Goal: Check status: Check status

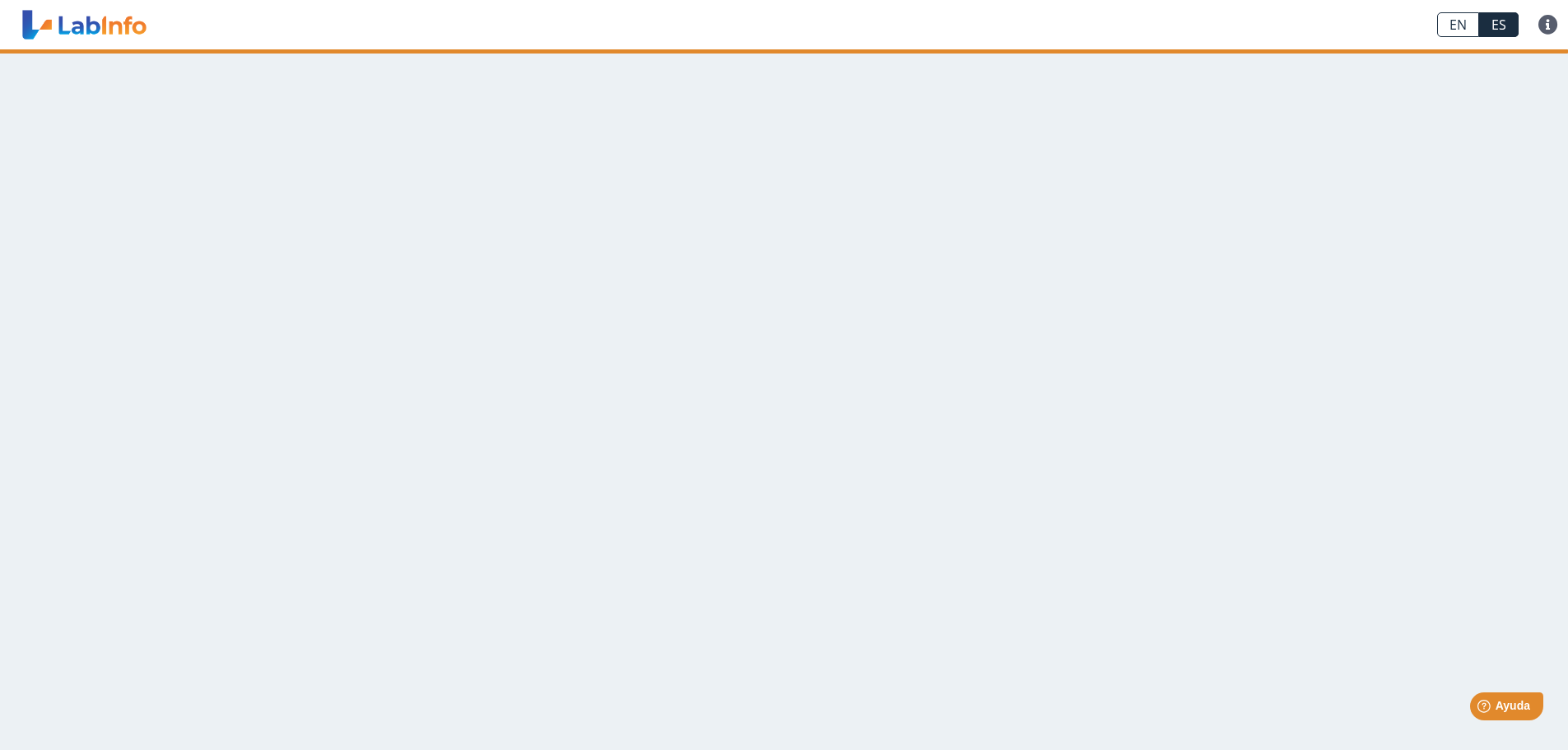
click at [972, 350] on main at bounding box center [784, 399] width 1568 height 700
click at [217, 288] on main at bounding box center [784, 399] width 1568 height 700
click at [98, 5] on link at bounding box center [84, 25] width 136 height 41
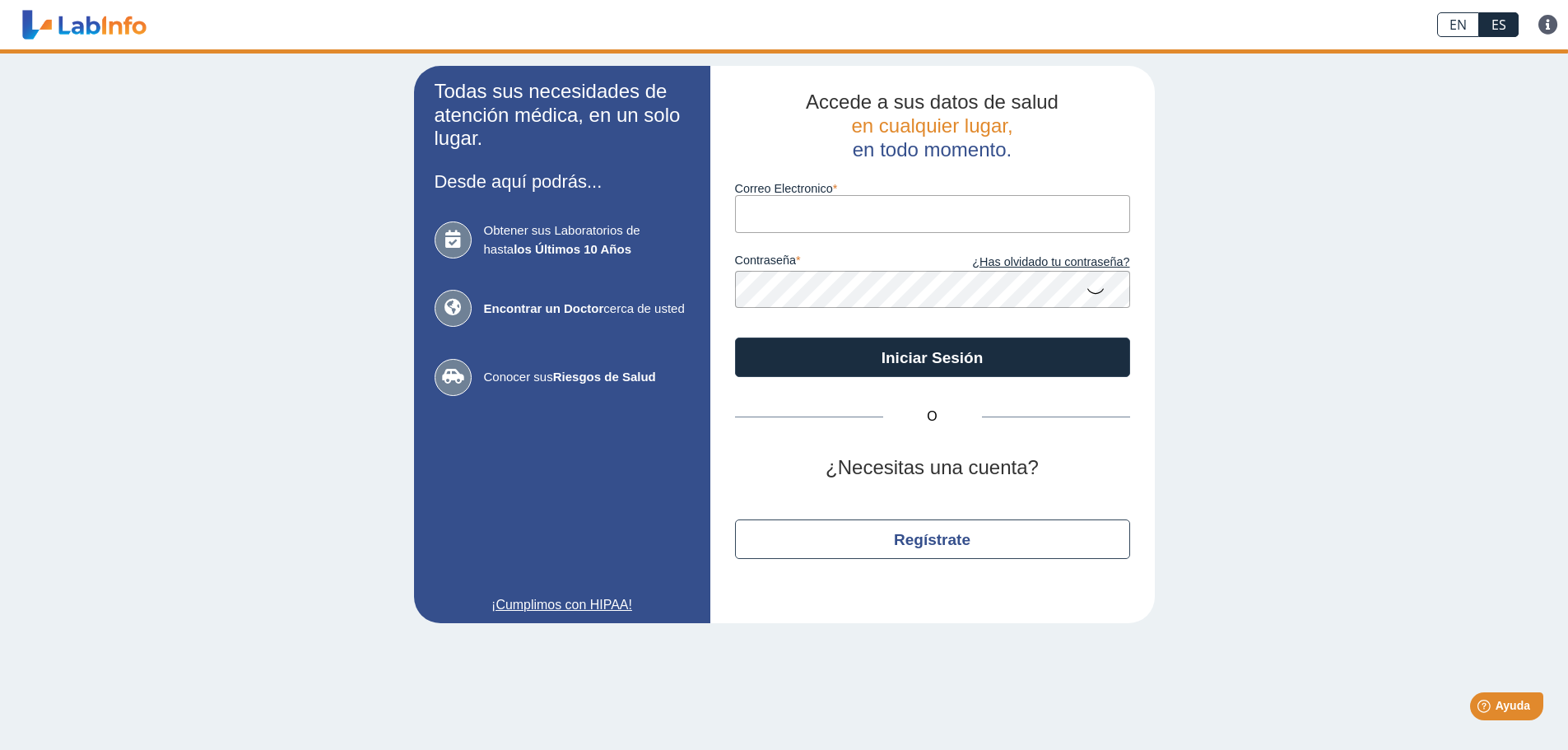
type input "java.med1@gmail.com"
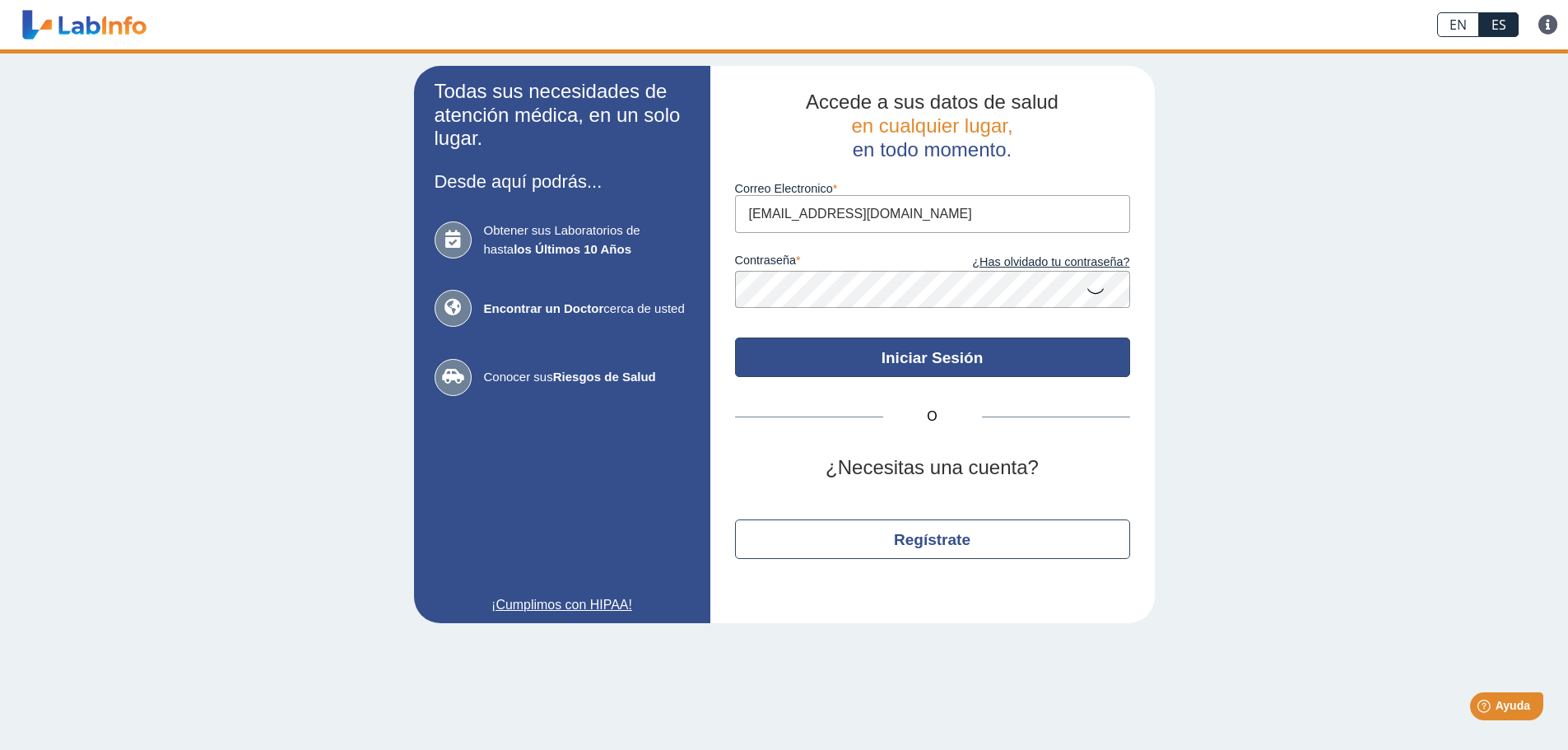
click at [950, 361] on button "Iniciar Sesión" at bounding box center [932, 357] width 395 height 39
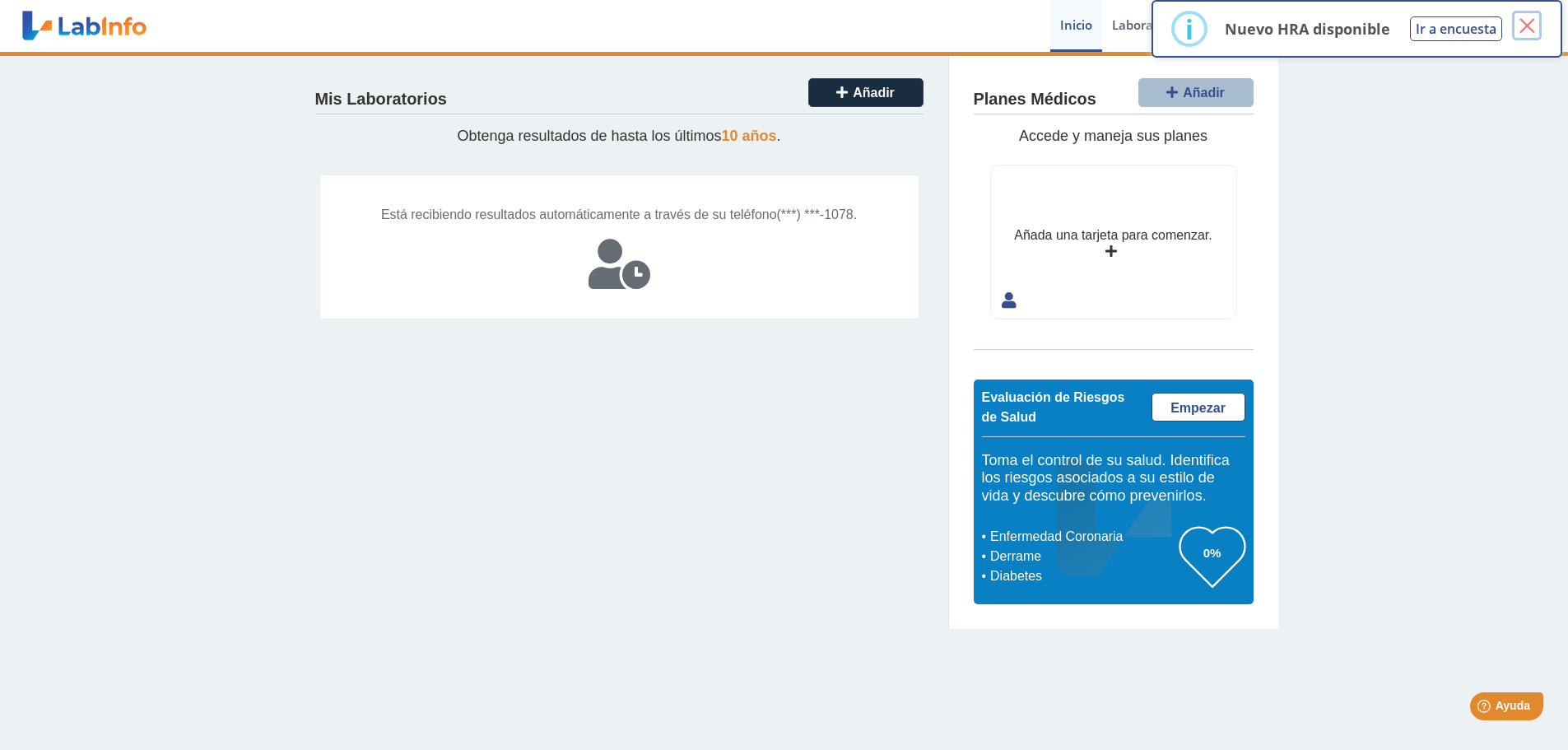
click at [1524, 25] on button "×" at bounding box center [1527, 25] width 30 height 30
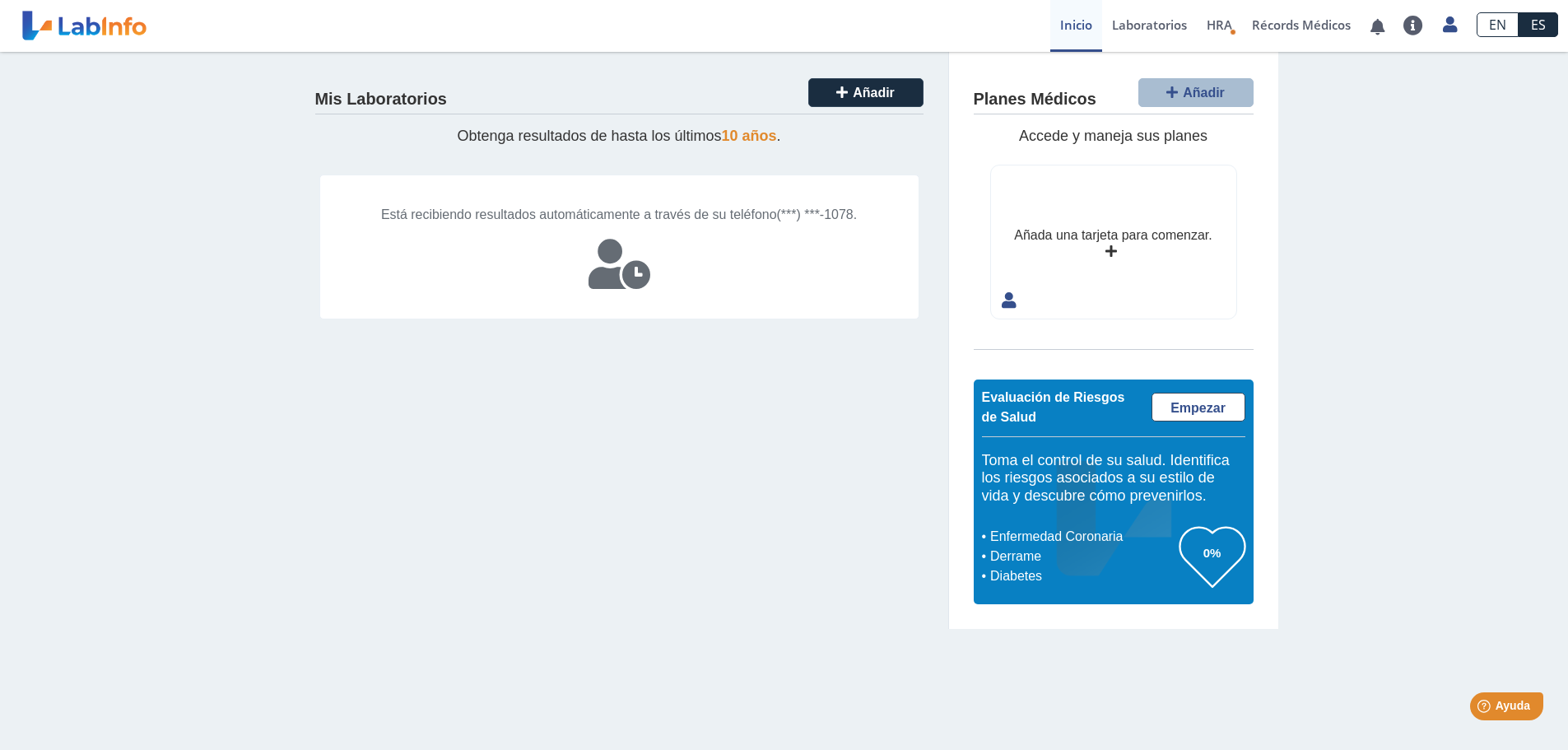
click at [1451, 323] on div "Mis Laboratorios Añadir Obtenga resultados de hasta los últimos 10 años . Está …" at bounding box center [784, 340] width 1568 height 577
click at [1163, 23] on link "Laboratorios" at bounding box center [1150, 25] width 95 height 52
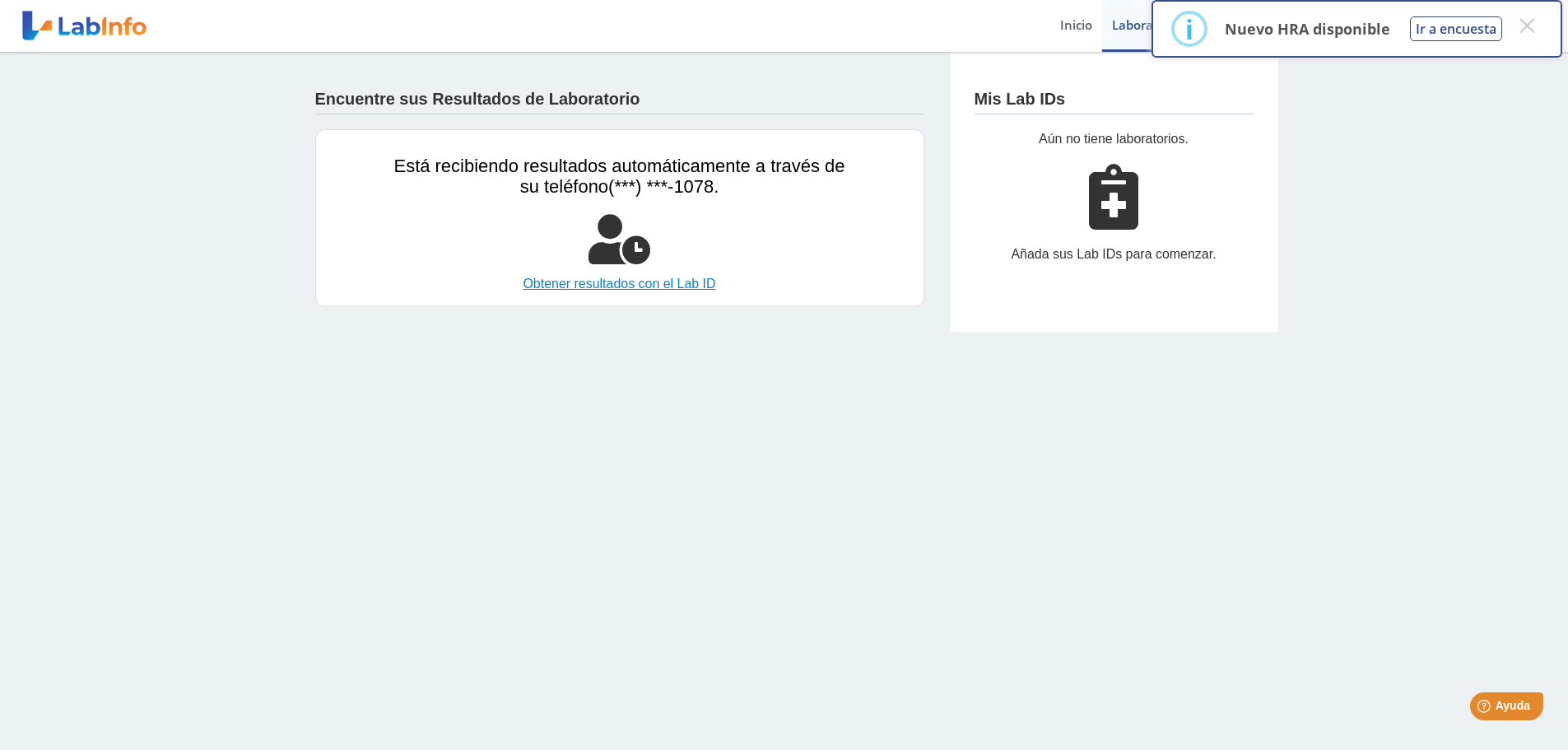
click at [591, 287] on link "Obtener resultados con el Lab ID" at bounding box center [619, 284] width 451 height 20
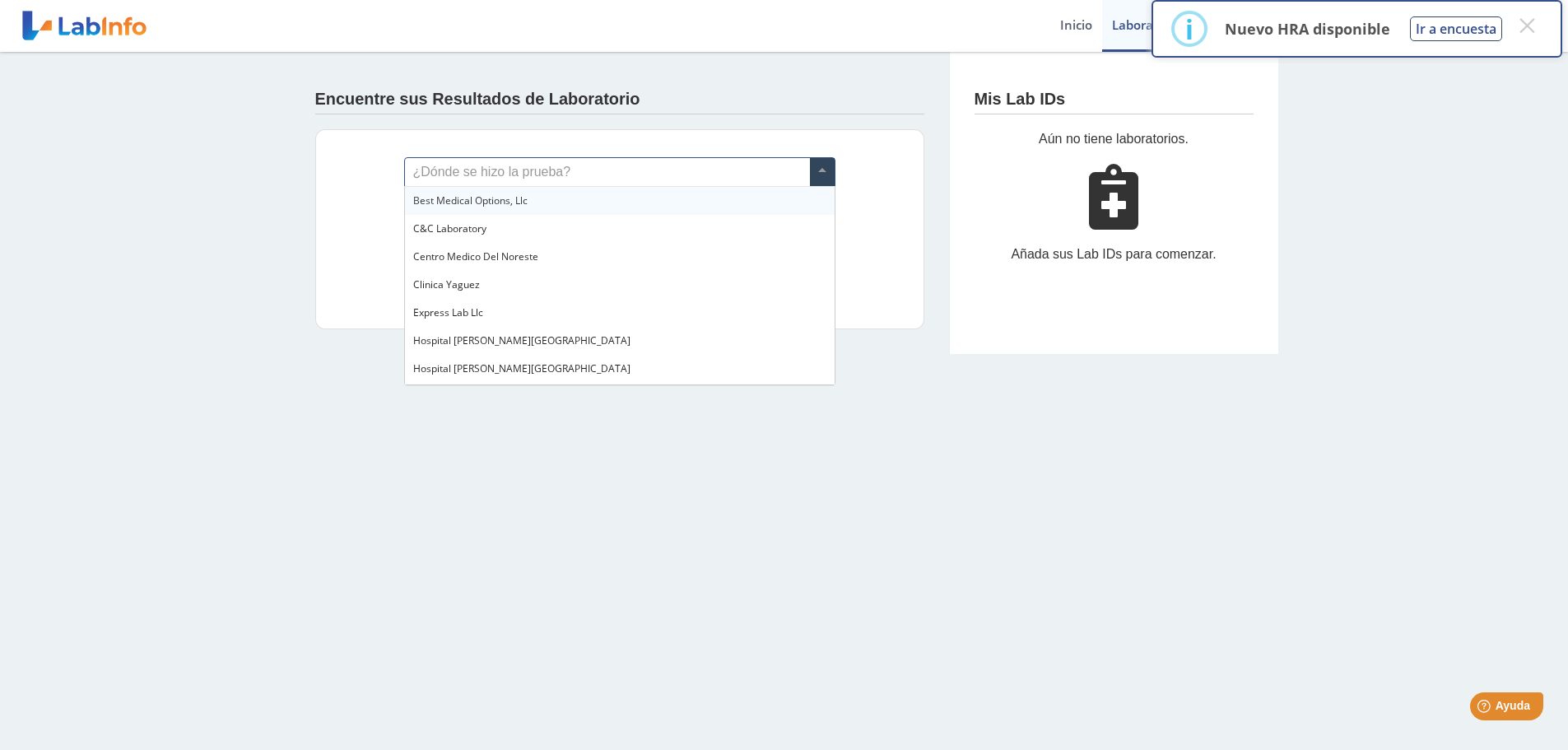
click at [653, 170] on input "text" at bounding box center [620, 172] width 430 height 28
click at [820, 173] on span at bounding box center [822, 172] width 25 height 28
click at [818, 173] on span at bounding box center [822, 172] width 25 height 28
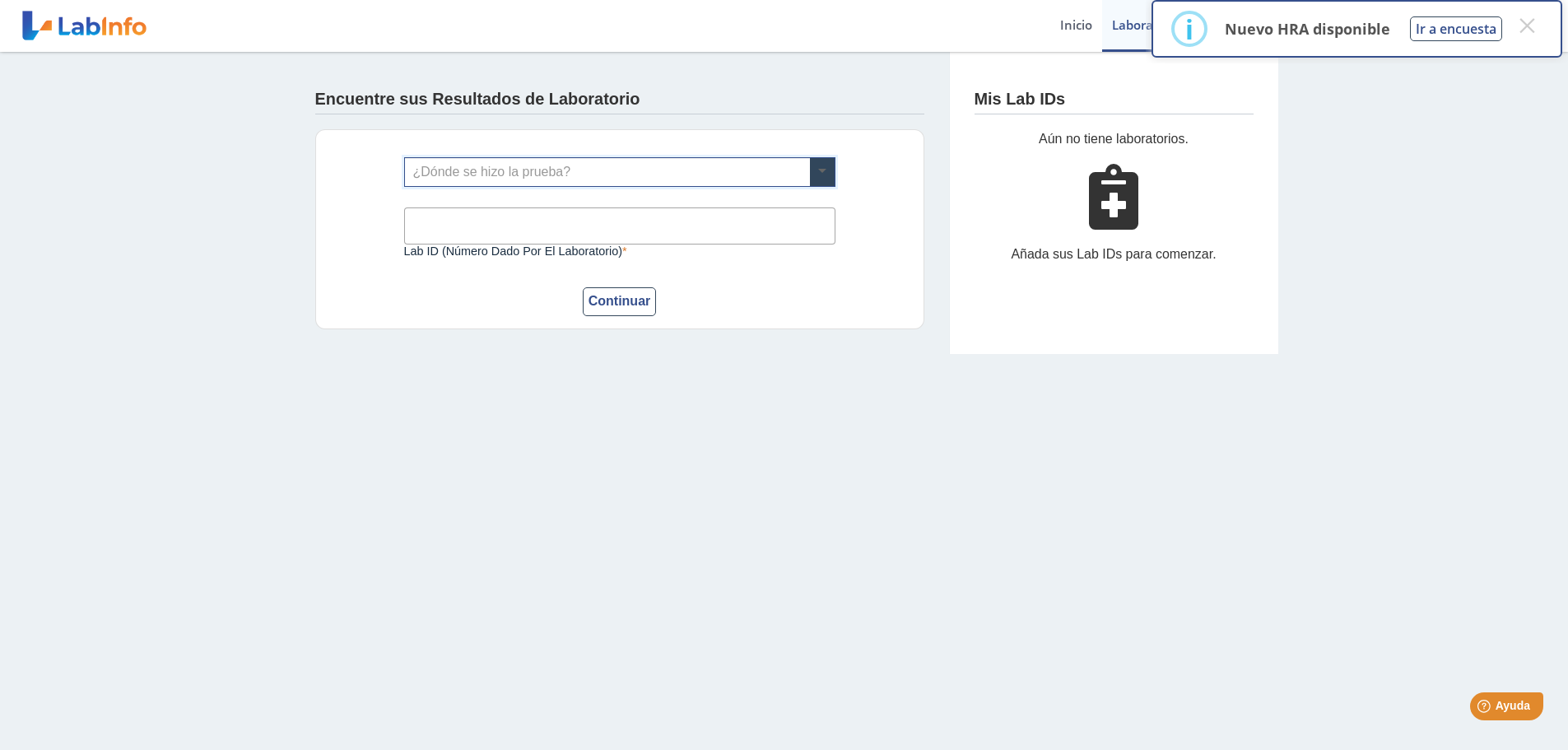
click at [818, 173] on span at bounding box center [822, 172] width 25 height 28
click at [1530, 21] on button "×" at bounding box center [1527, 25] width 30 height 30
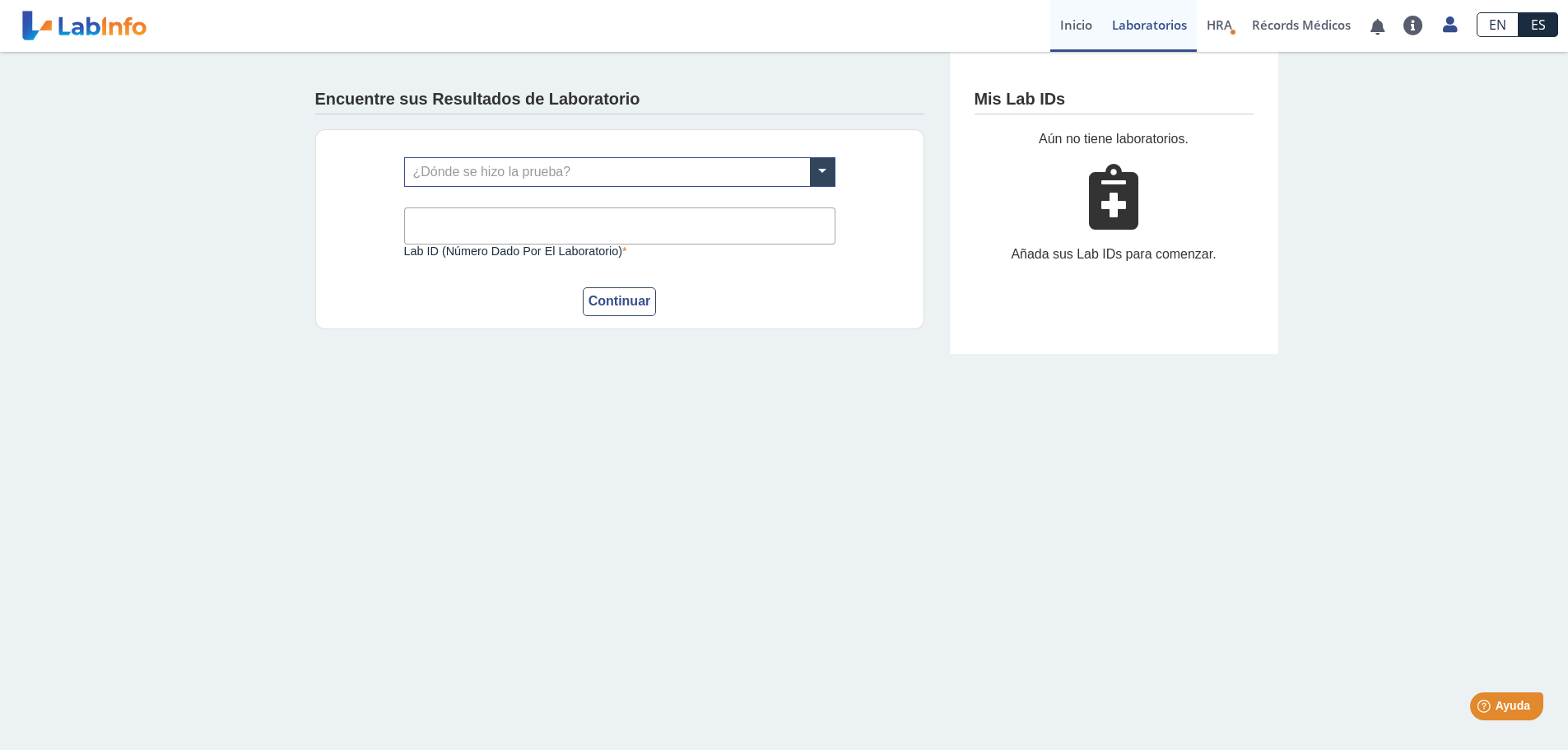
click at [1064, 25] on link "Inicio" at bounding box center [1076, 25] width 52 height 52
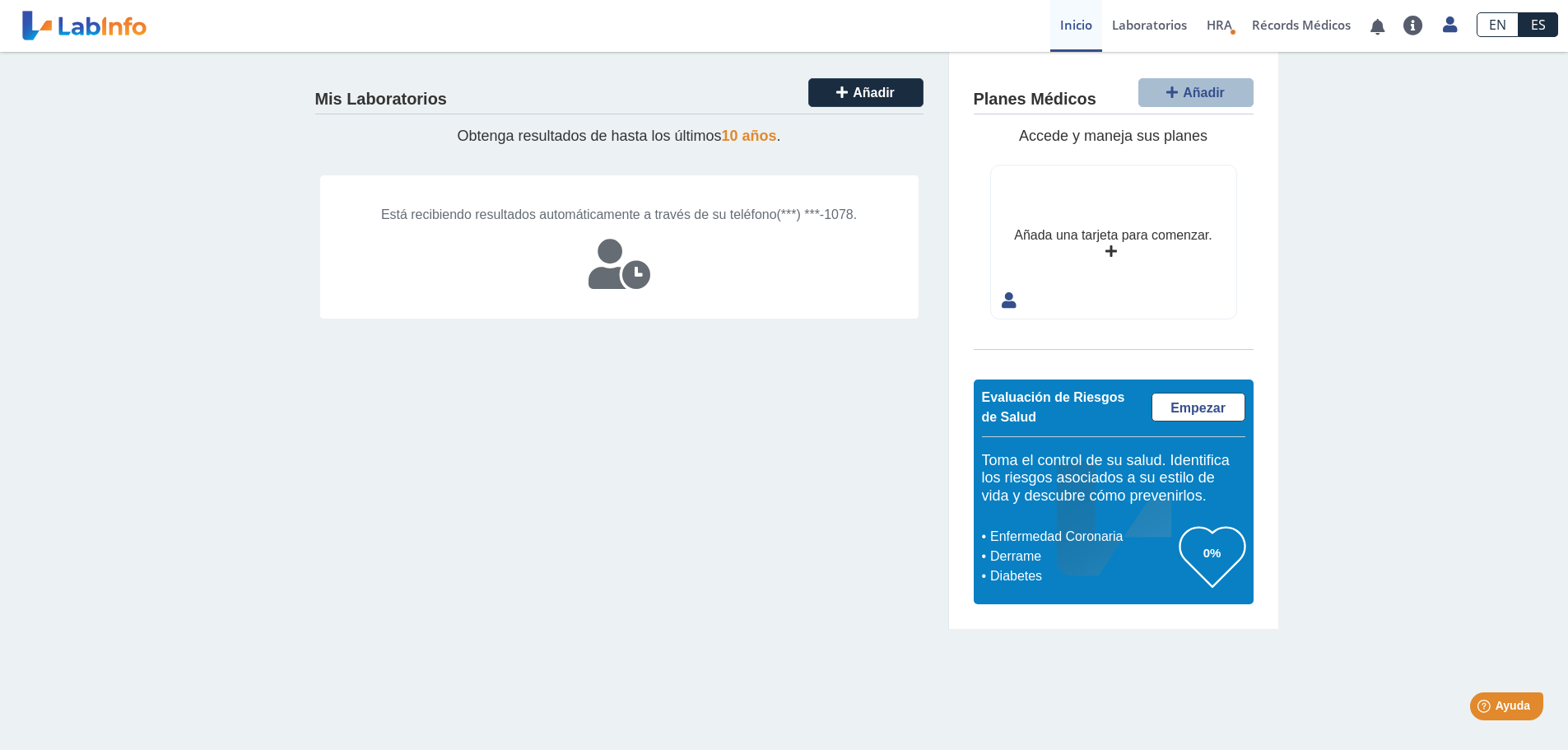
click at [634, 277] on icon at bounding box center [619, 264] width 62 height 49
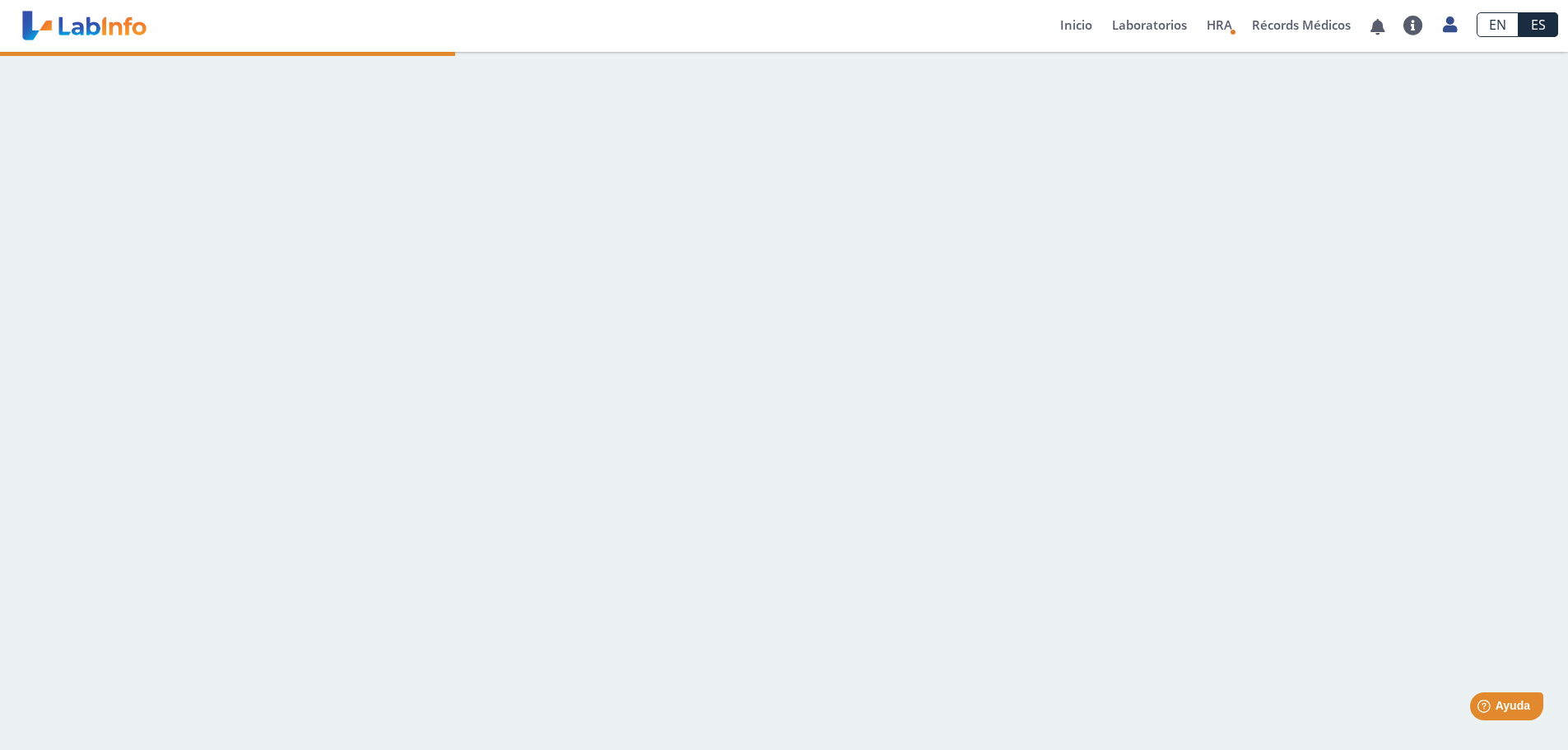
click at [118, 25] on link at bounding box center [84, 25] width 136 height 41
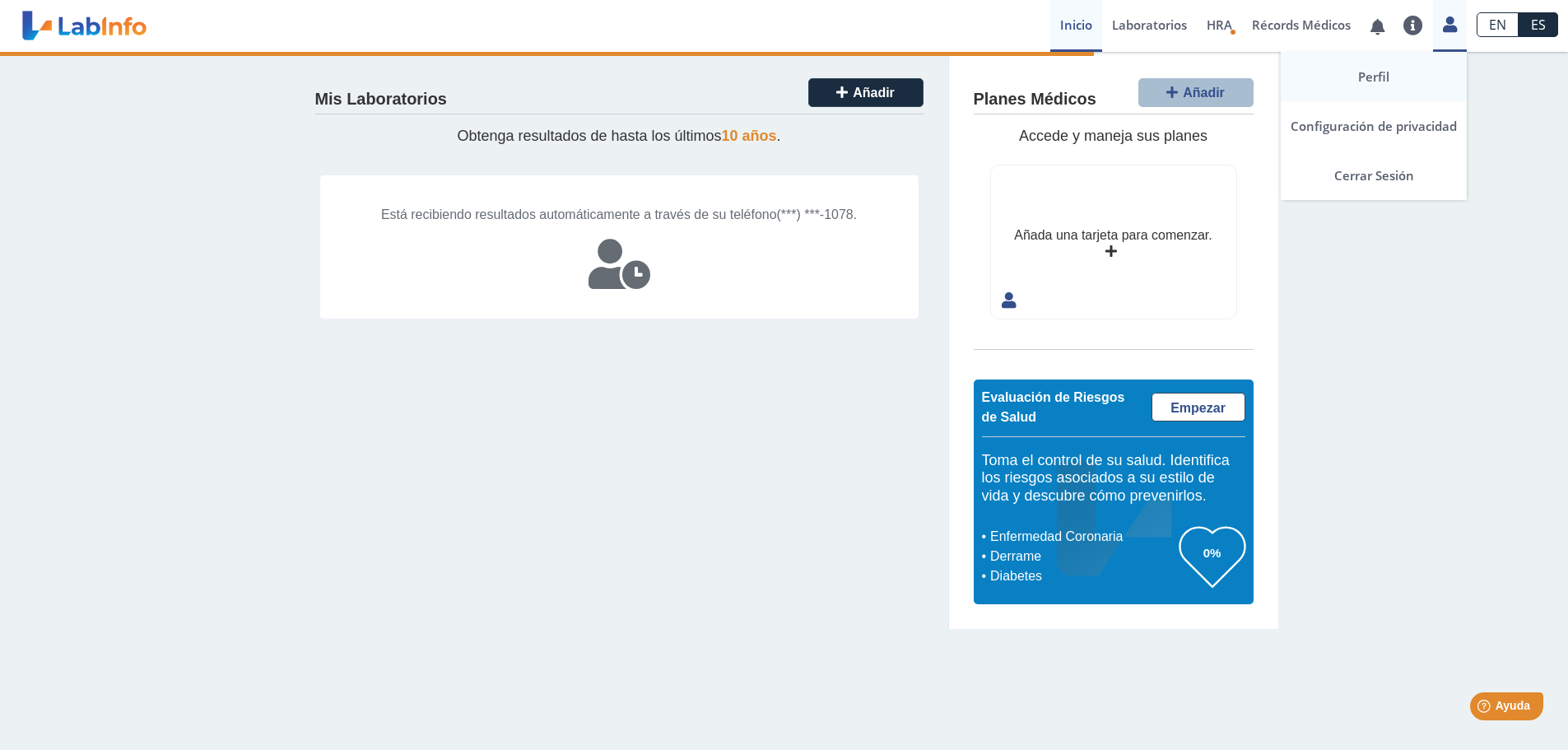
click at [1389, 71] on link "Perfil" at bounding box center [1374, 76] width 186 height 49
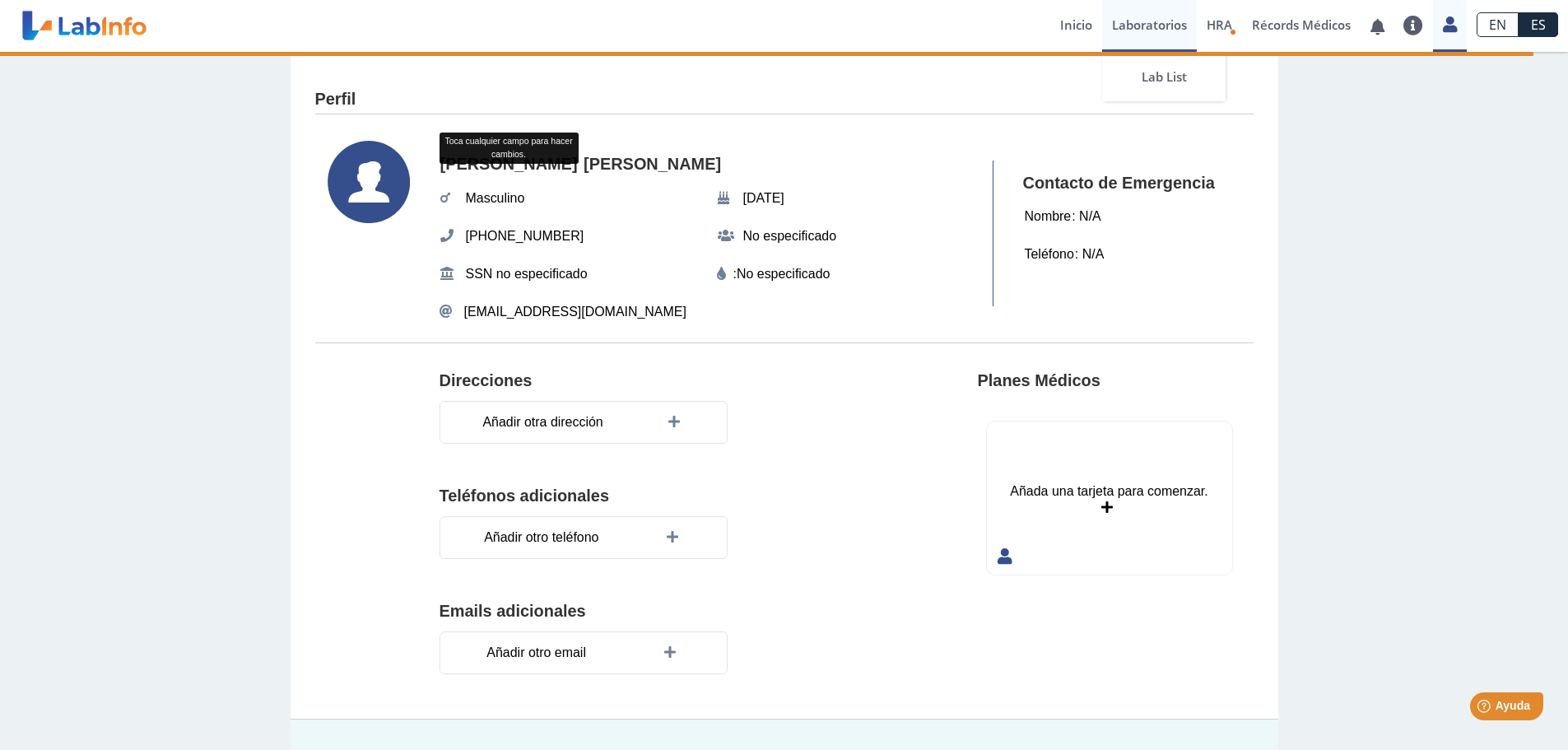
click at [1166, 20] on link "Laboratorios" at bounding box center [1150, 25] width 95 height 52
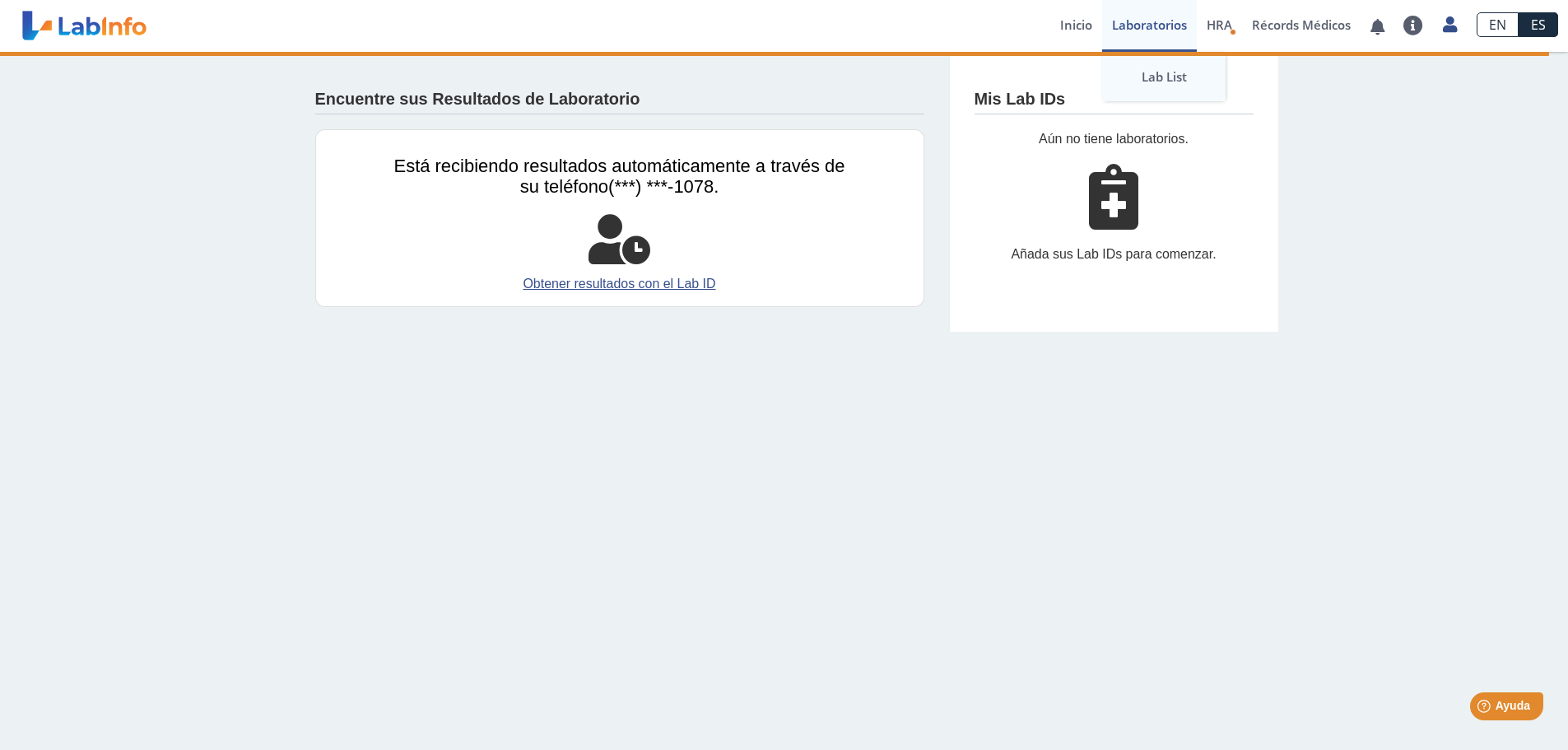
drag, startPoint x: 1160, startPoint y: 60, endPoint x: 1157, endPoint y: 77, distance: 17.3
click at [1160, 61] on link "Lab List" at bounding box center [1165, 76] width 124 height 49
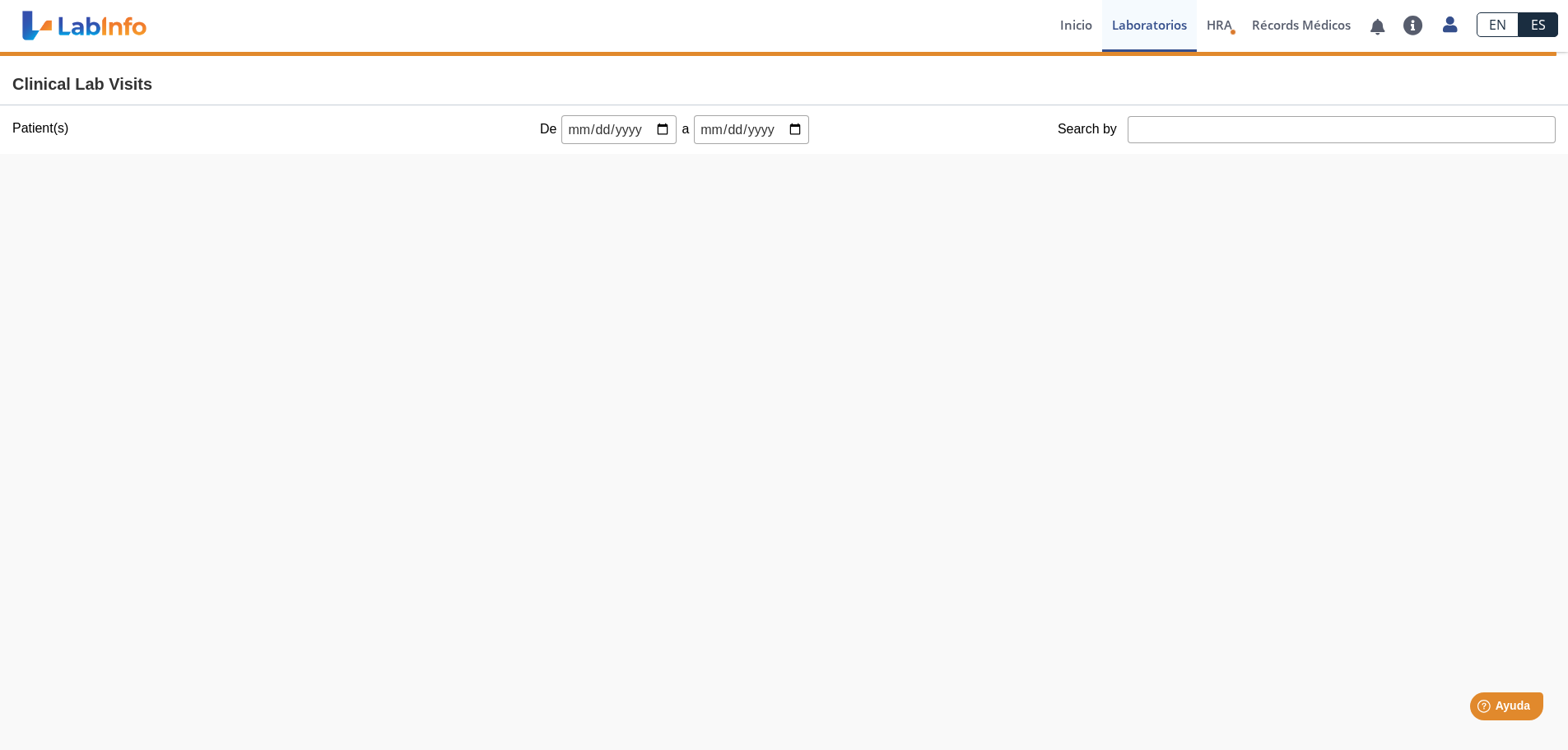
click at [1197, 133] on input "Search by" at bounding box center [1342, 129] width 428 height 27
click at [1077, 24] on link "Inicio" at bounding box center [1076, 25] width 52 height 52
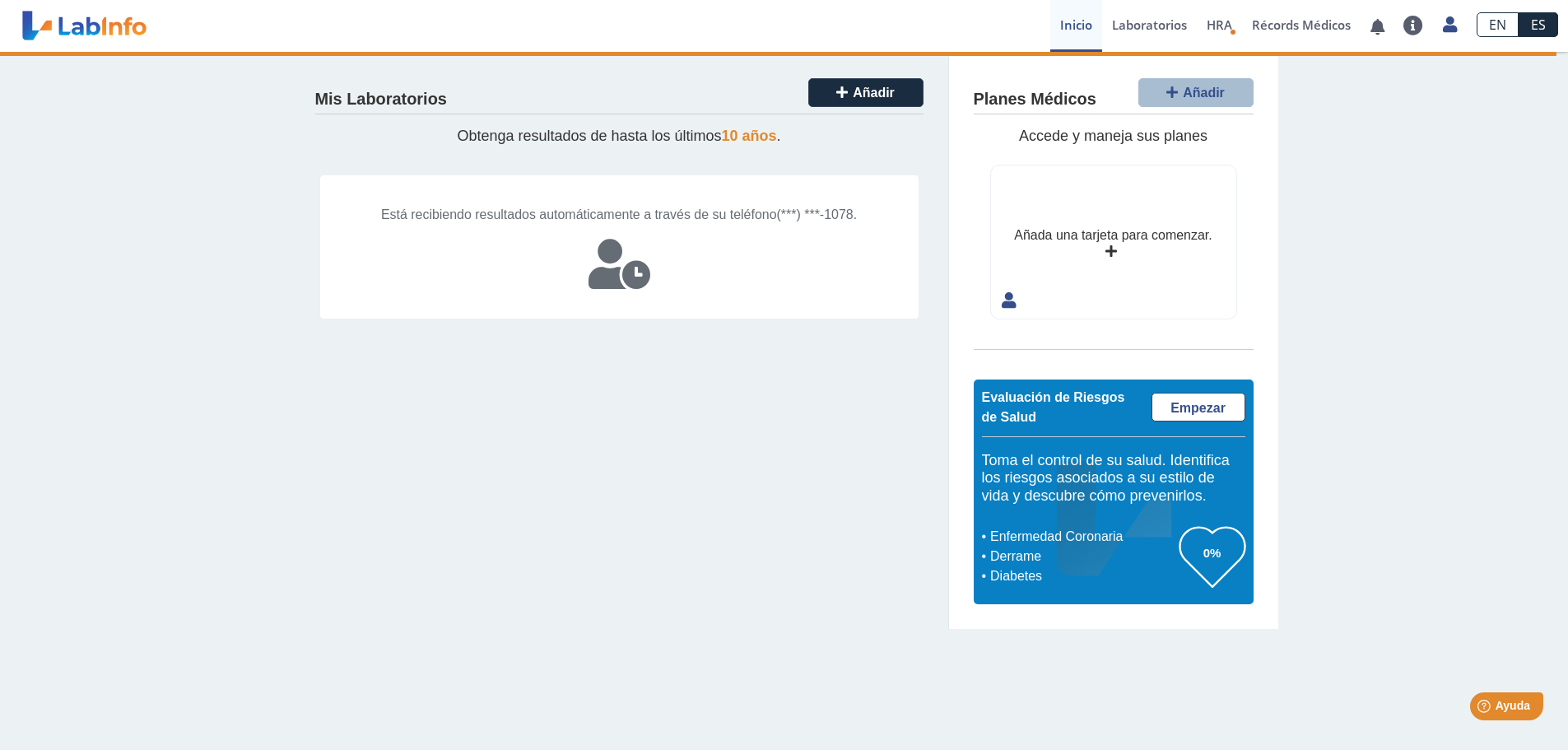
click at [614, 286] on icon at bounding box center [619, 264] width 62 height 49
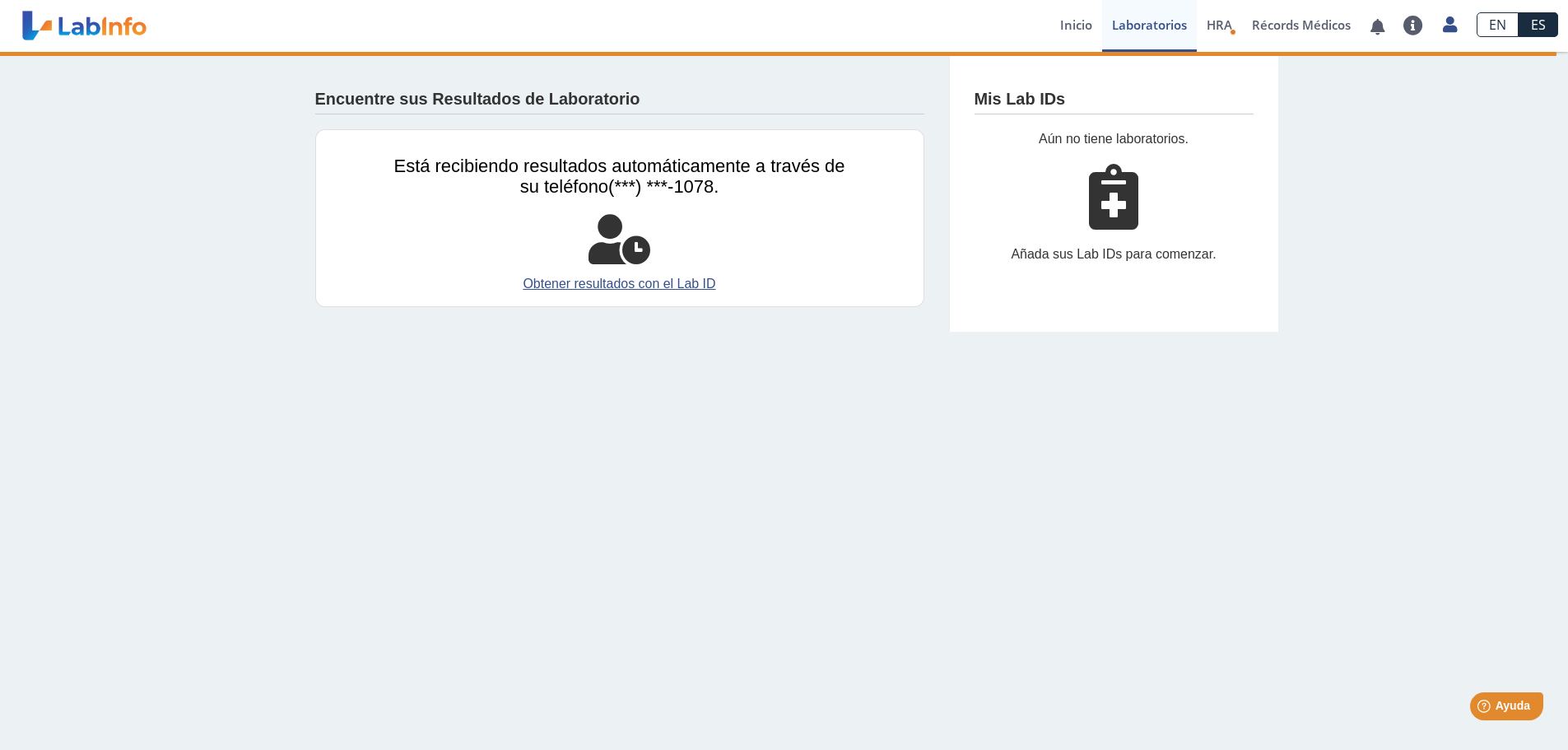
click at [700, 177] on span "(***) ***-1078." at bounding box center [663, 186] width 110 height 21
click at [565, 172] on span "Está recibiendo resultados automáticamente a través de su teléfono" at bounding box center [619, 176] width 451 height 41
click at [628, 244] on icon at bounding box center [619, 239] width 62 height 49
click at [628, 194] on span "(***) ***-1078." at bounding box center [663, 186] width 110 height 21
click at [659, 170] on span "Está recibiendo resultados automáticamente a través de su teléfono" at bounding box center [619, 176] width 451 height 41
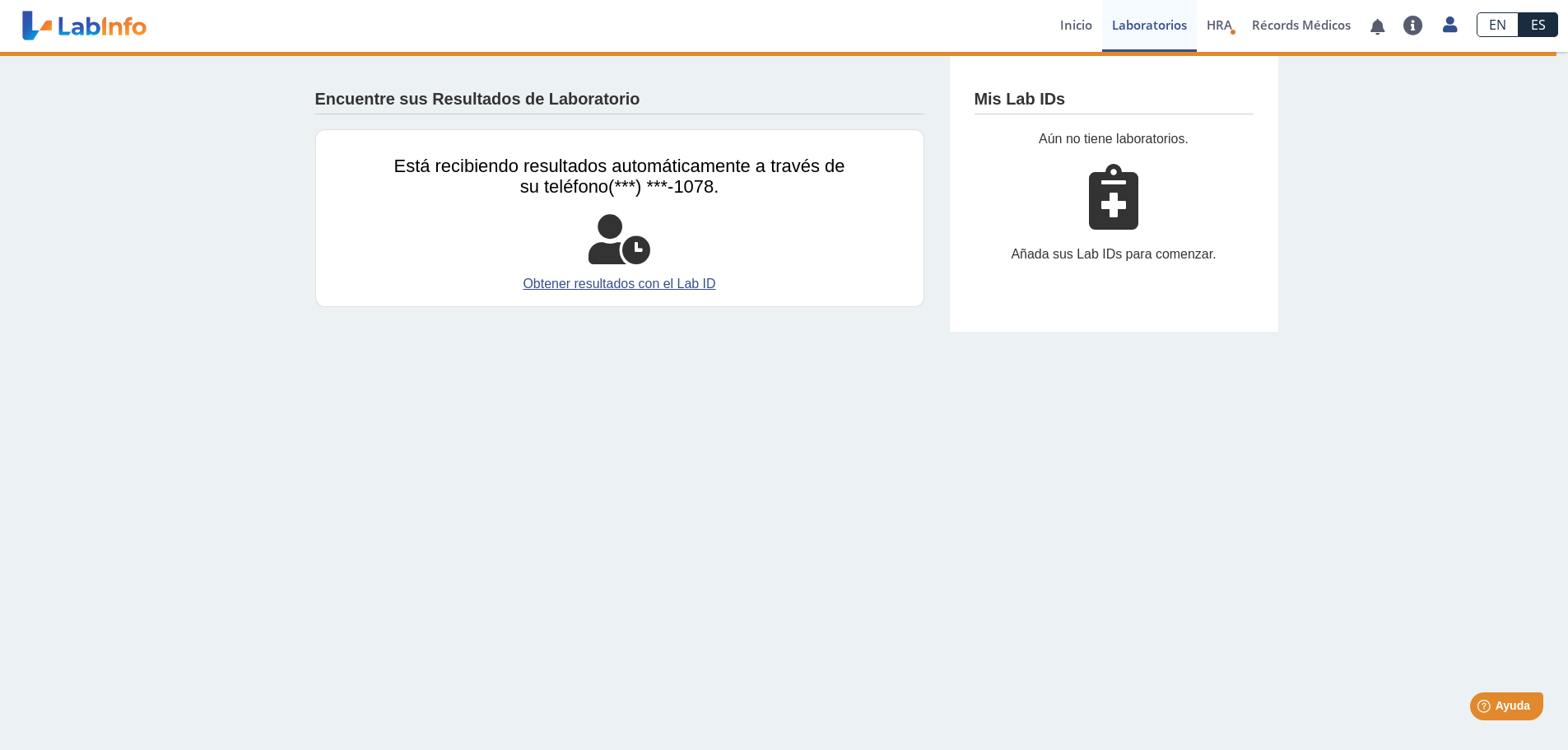
click at [664, 167] on span "Está recibiendo resultados automáticamente a través de su teléfono" at bounding box center [619, 176] width 451 height 41
click at [651, 126] on div "Encuentre sus Resultados de Laboratorio Está recibiendo resultados automáticame…" at bounding box center [619, 191] width 658 height 279
click at [649, 126] on div "Encuentre sus Resultados de Laboratorio Está recibiendo resultados automáticame…" at bounding box center [619, 191] width 658 height 279
click at [639, 284] on link "Obtener resultados con el Lab ID" at bounding box center [619, 284] width 451 height 20
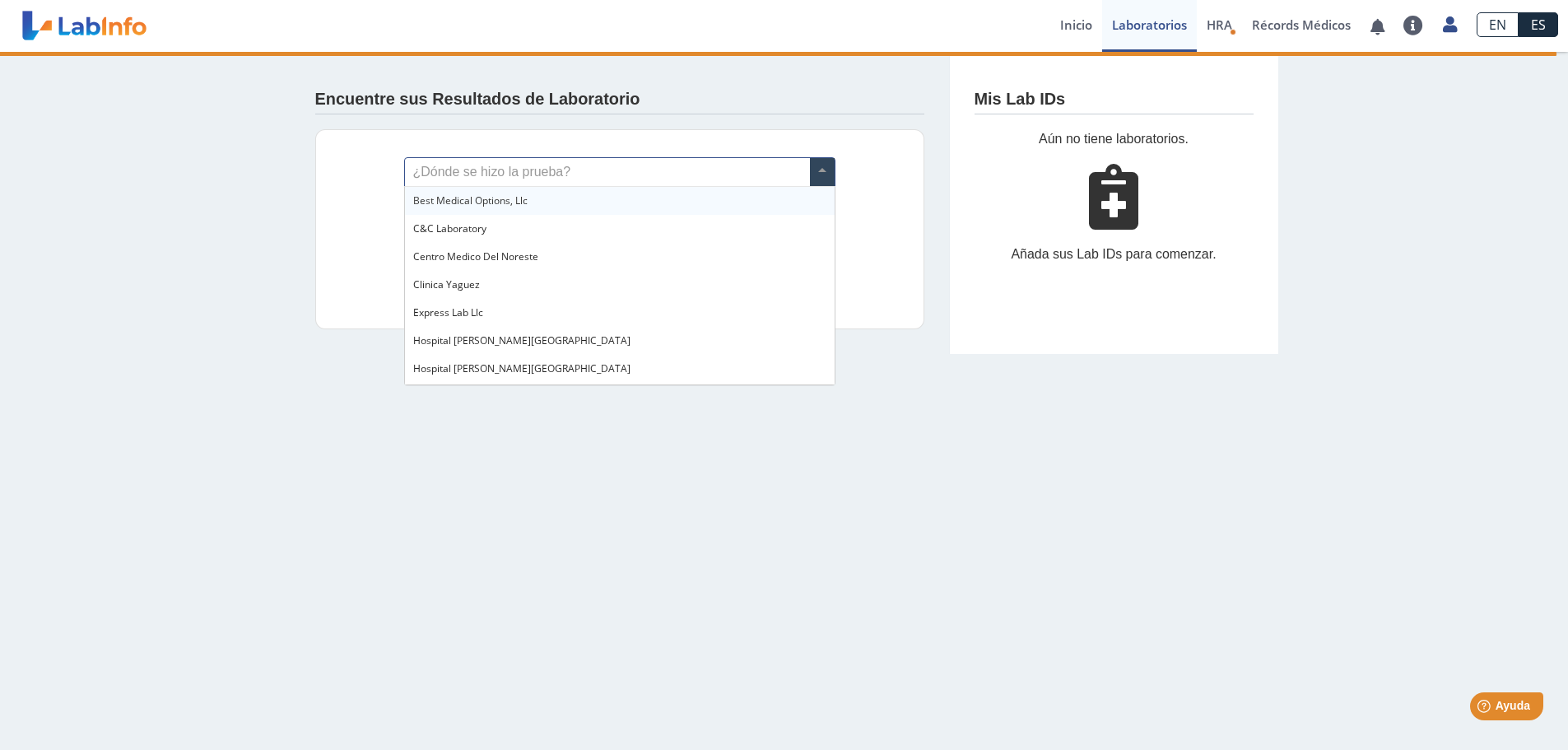
click at [829, 176] on span at bounding box center [822, 172] width 25 height 28
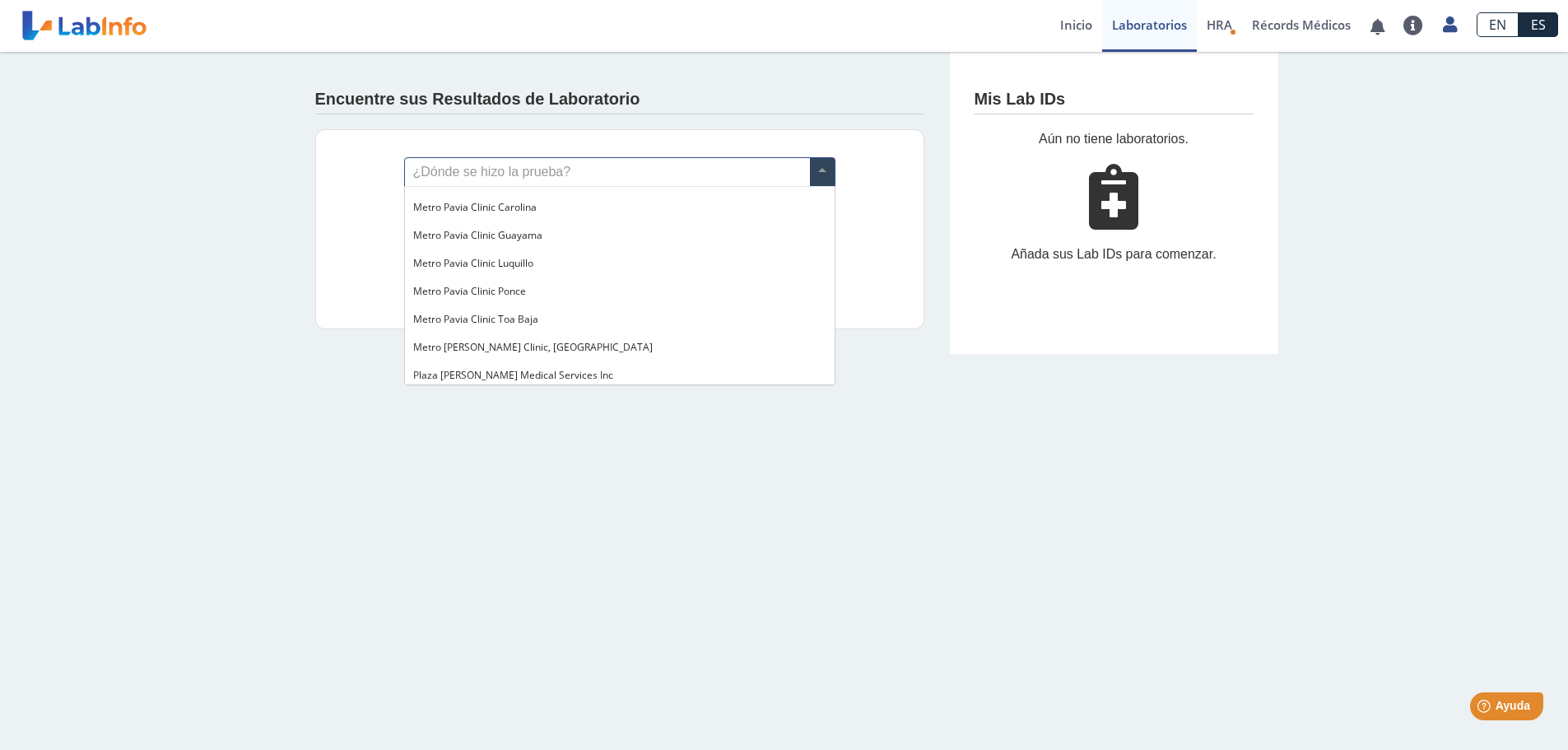
scroll to position [1234, 0]
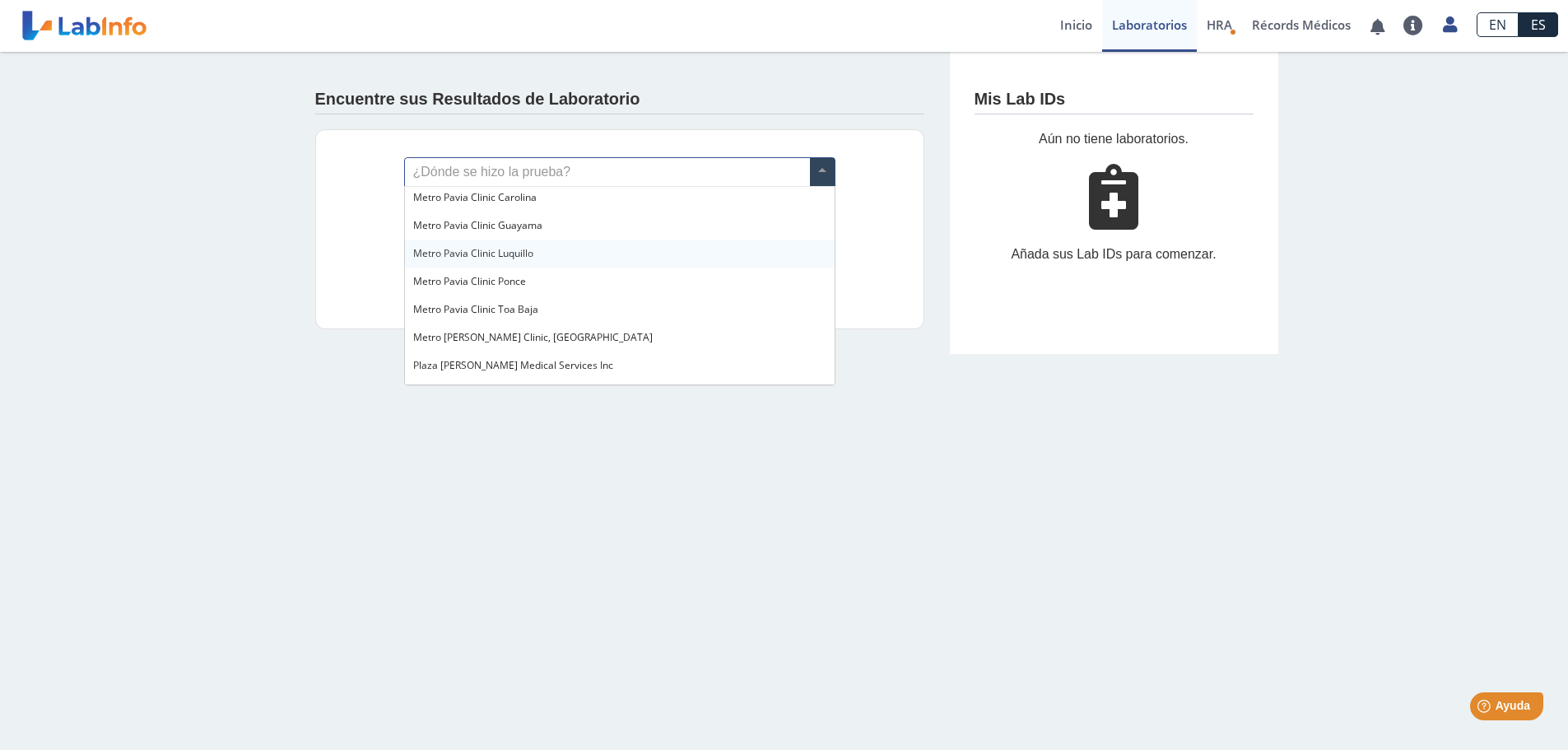
click at [621, 245] on div "Metro Pavia Clinic Luquillo" at bounding box center [620, 253] width 430 height 28
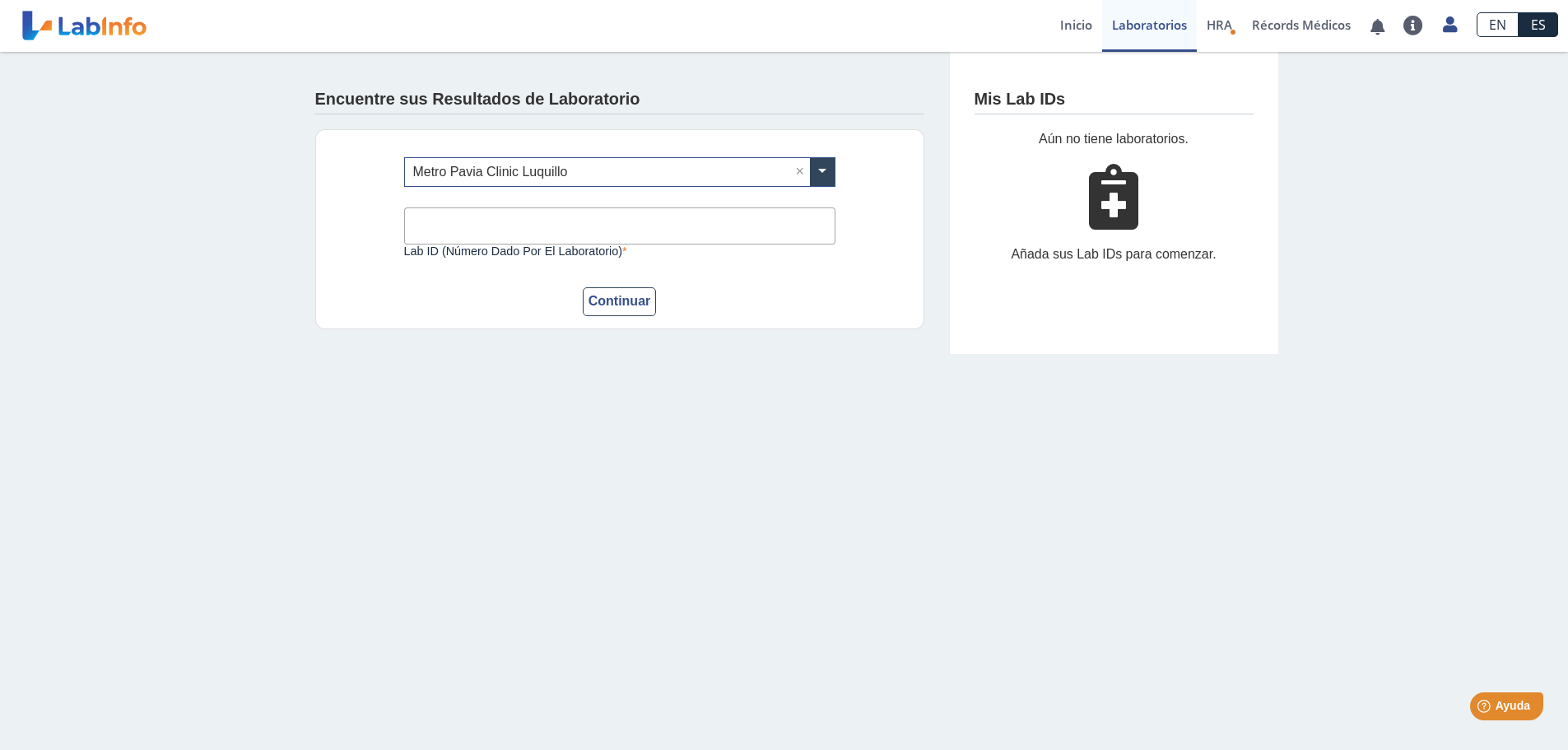
click at [682, 218] on input "Lab ID (número dado por el laboratorio)" at bounding box center [620, 226] width 432 height 37
click at [614, 218] on input "Lab ID (número dado por el laboratorio)" at bounding box center [620, 226] width 432 height 37
click at [789, 227] on input "Lab ID (número dado por el laboratorio)" at bounding box center [620, 226] width 432 height 37
